Goal: Information Seeking & Learning: Understand process/instructions

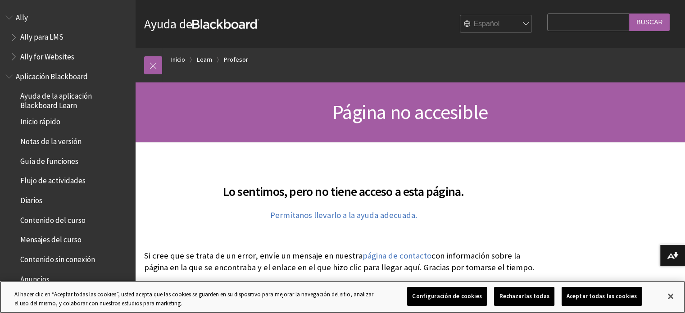
click at [398, 294] on div "Configuración de cookies Rechazarlas todas Aceptar todas las cookies" at bounding box center [527, 297] width 301 height 32
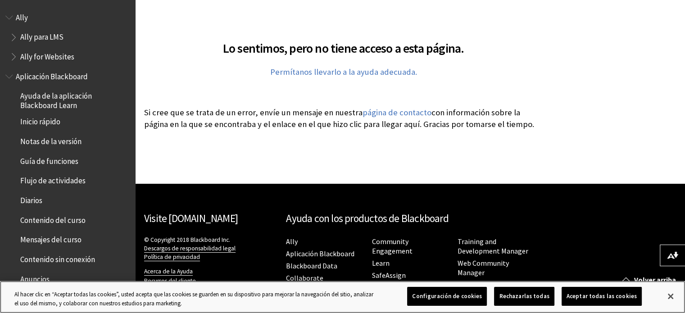
scroll to position [162, 0]
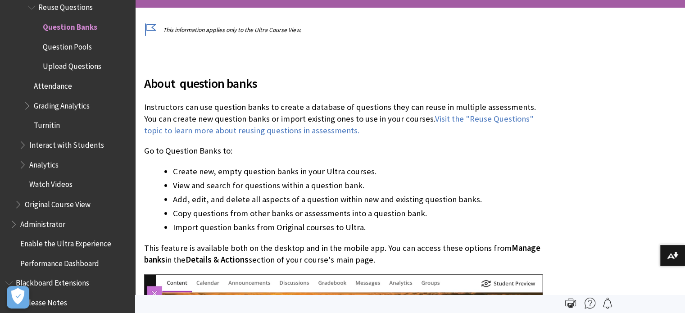
scroll to position [180, 0]
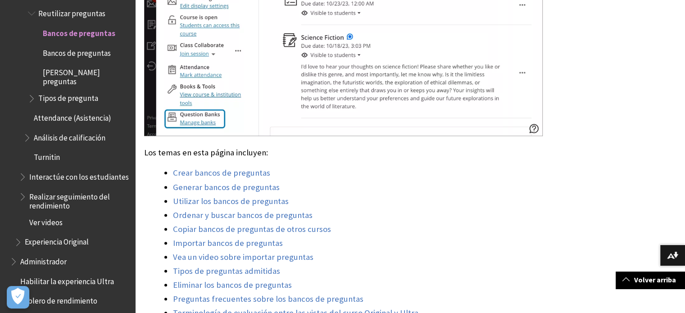
scroll to position [676, 0]
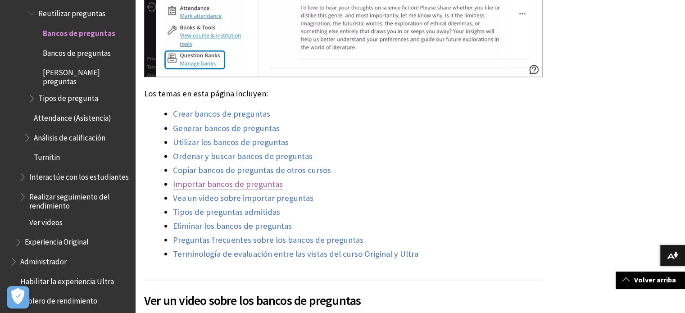
click at [237, 187] on link "Importar bancos de preguntas" at bounding box center [228, 184] width 110 height 11
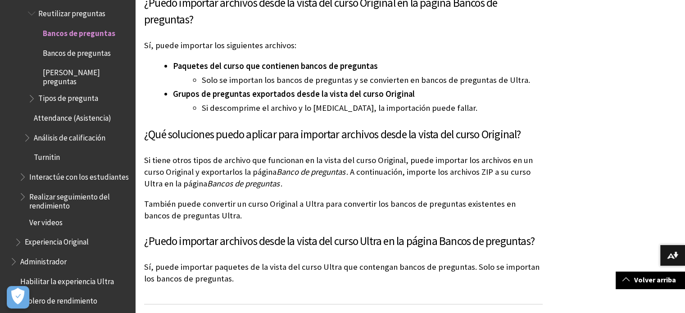
scroll to position [6760, 0]
